Goal: Task Accomplishment & Management: Use online tool/utility

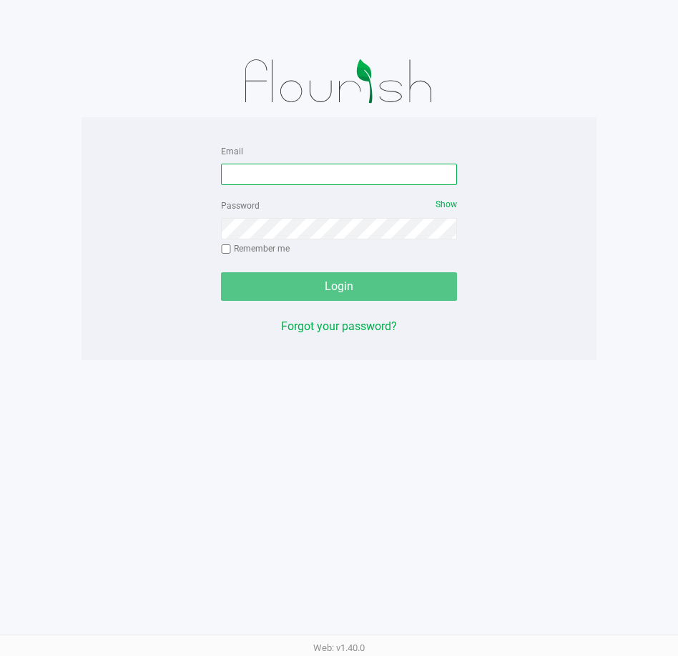
click at [338, 177] on input "Email" at bounding box center [339, 174] width 236 height 21
click at [365, 177] on input "Email" at bounding box center [339, 174] width 236 height 21
click at [332, 173] on input "Email" at bounding box center [339, 174] width 236 height 21
type input "[PERSON_NAME][EMAIL_ADDRESS][DOMAIN_NAME]"
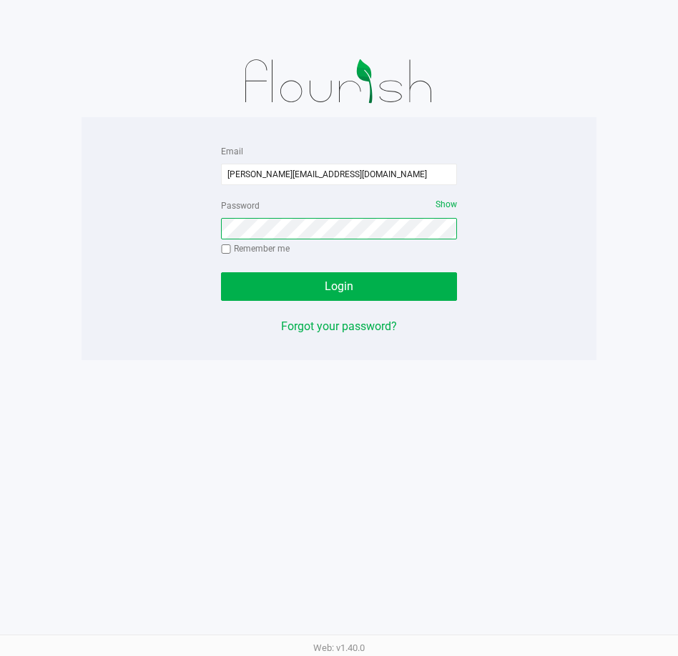
click at [221, 272] on button "Login" at bounding box center [339, 286] width 236 height 29
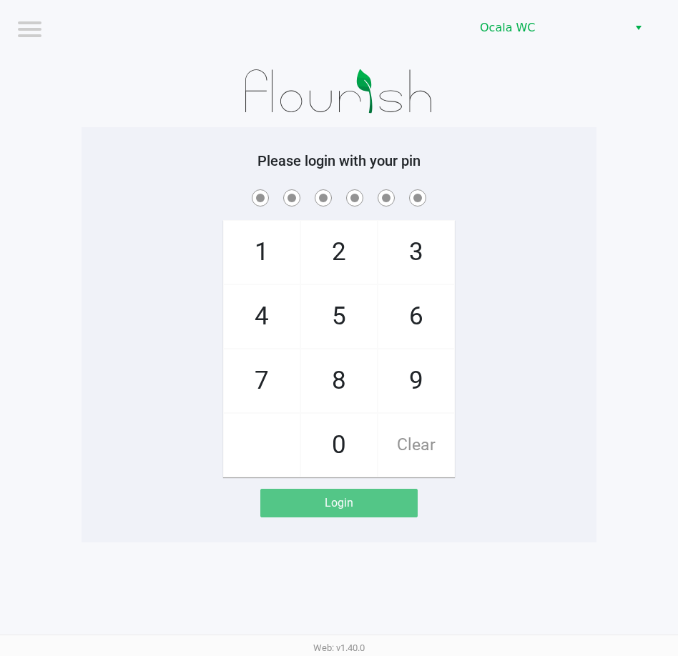
drag, startPoint x: 640, startPoint y: 202, endPoint x: 633, endPoint y: 207, distance: 8.2
click at [634, 207] on app-pos-login-wrapper "Logout Ocala WC Please login with your pin 1 4 7 2 5 8 0 3 6 9 Clear Login" at bounding box center [339, 271] width 678 height 543
checkbox input "true"
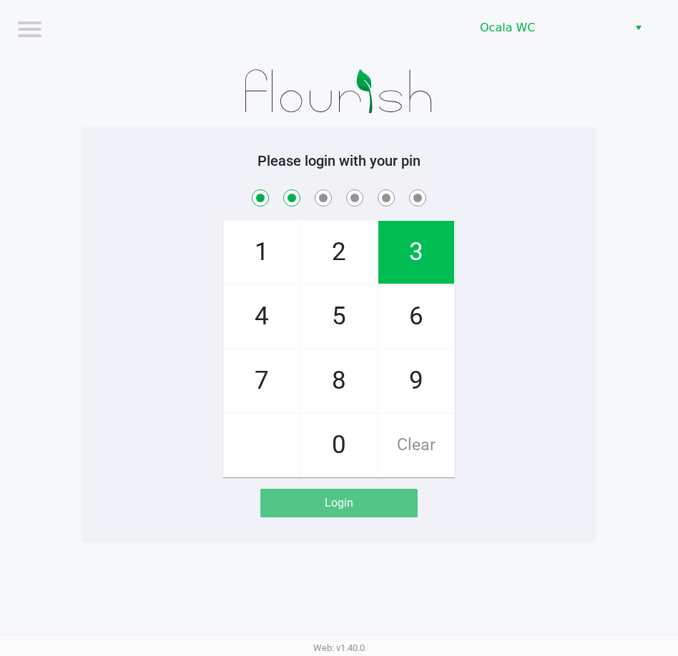
checkbox input "true"
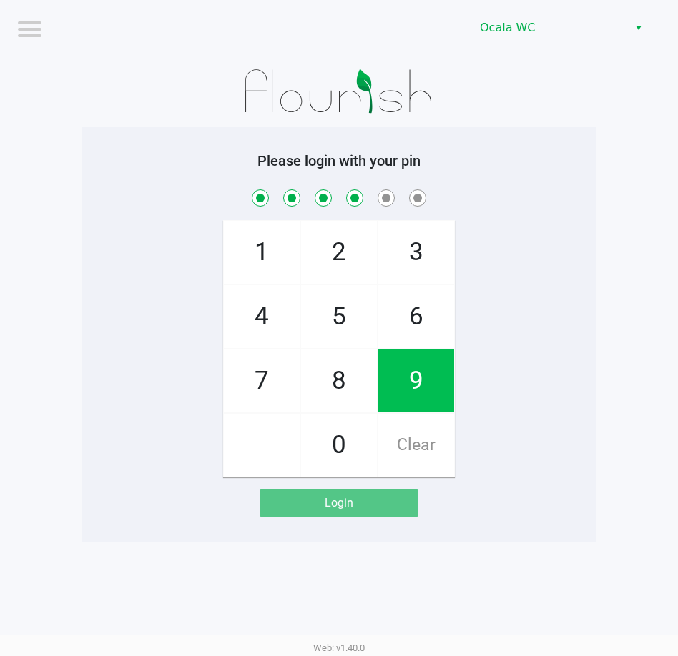
checkbox input "true"
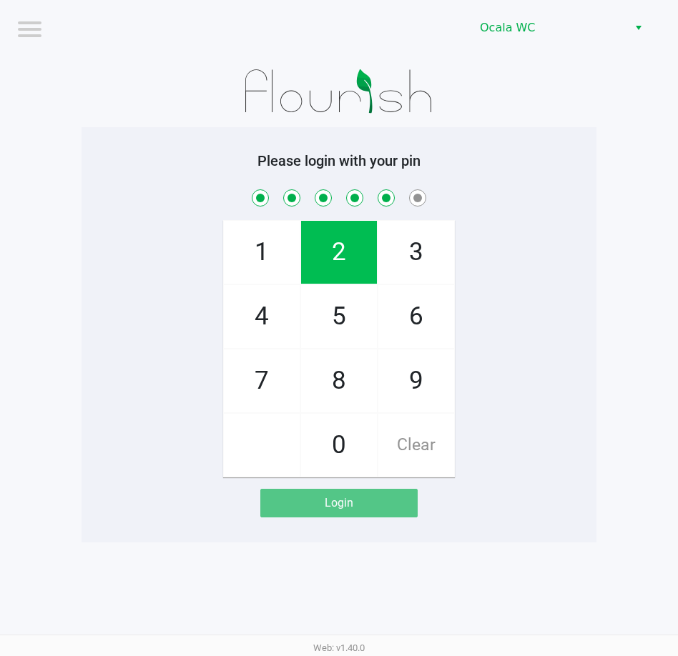
checkbox input "true"
